Goal: Obtain resource: Obtain resource

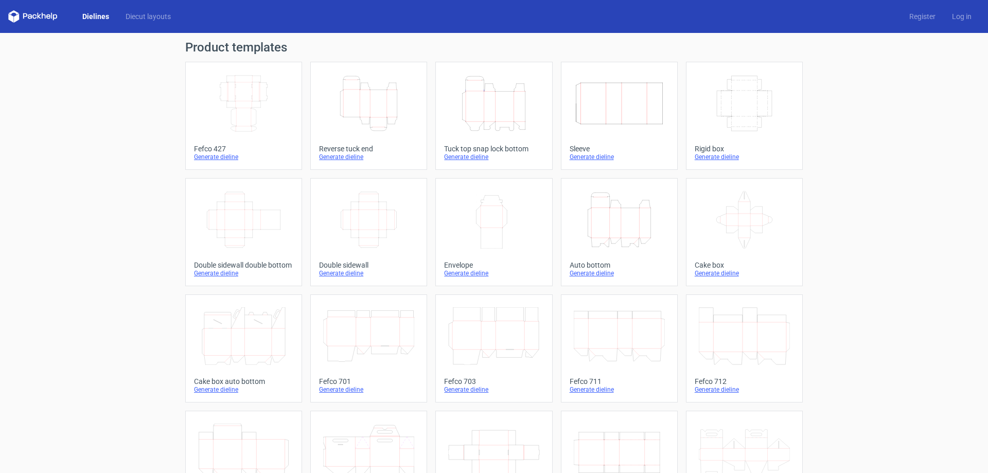
scroll to position [170, 0]
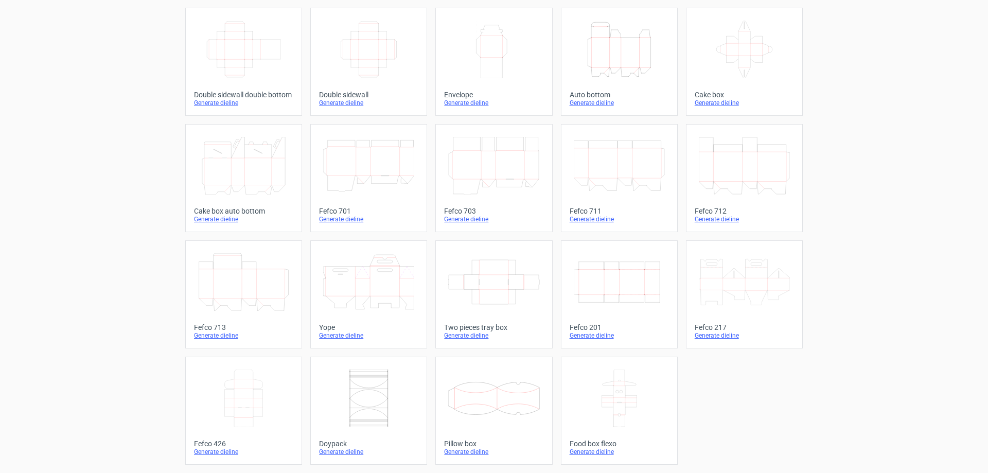
click at [385, 401] on icon at bounding box center [368, 398] width 91 height 58
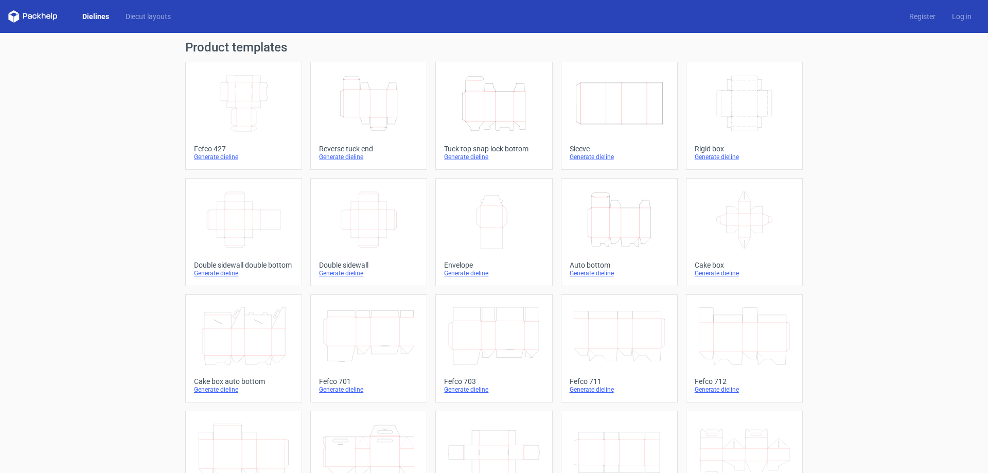
click at [44, 19] on icon at bounding box center [32, 16] width 49 height 12
